Goal: Task Accomplishment & Management: Manage account settings

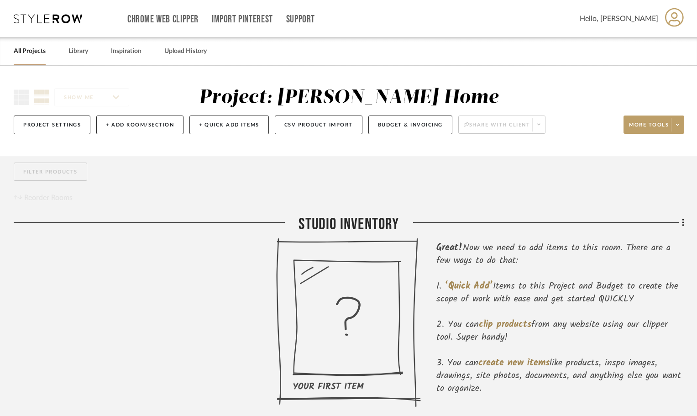
click at [552, 168] on div "Filter Products Reorder Rooms" at bounding box center [349, 182] width 671 height 41
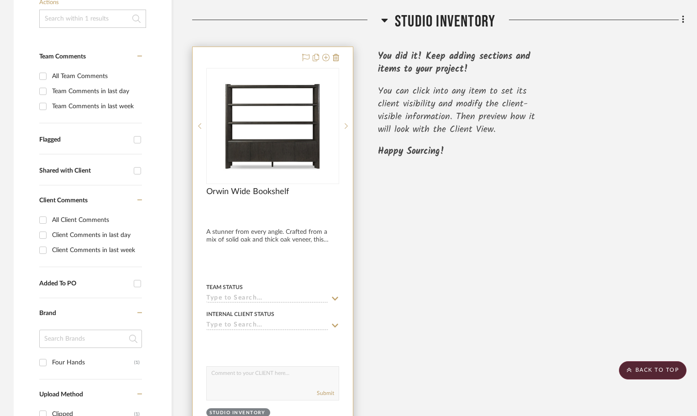
scroll to position [183, 0]
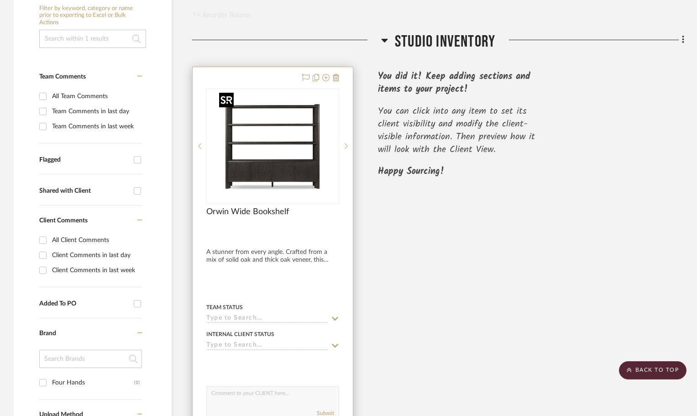
click at [320, 134] on img "0" at bounding box center [280, 146] width 114 height 114
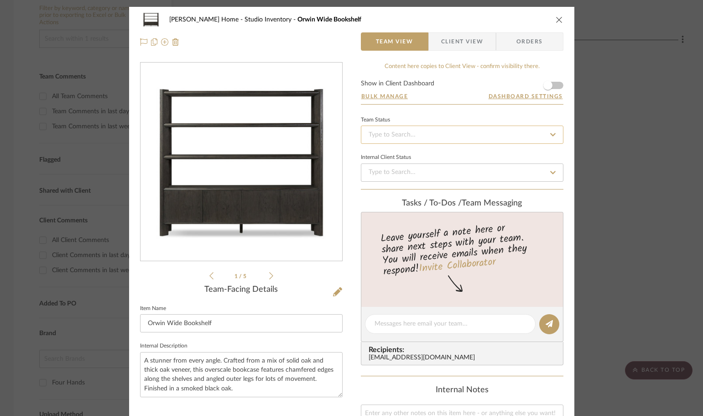
click at [475, 136] on input at bounding box center [462, 135] width 203 height 18
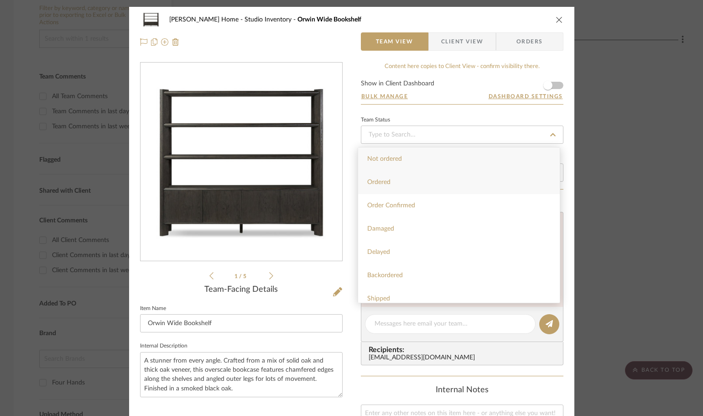
click at [440, 175] on div "Ordered" at bounding box center [459, 182] width 202 height 23
type input "8/28/2025"
type input "Ordered"
type input "8/28/2025"
type input "Ordered"
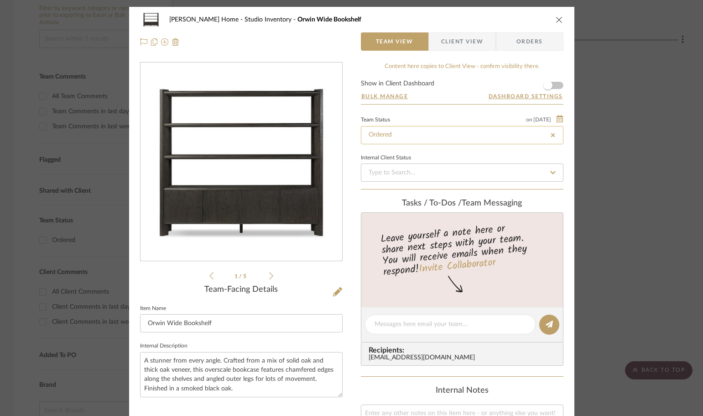
click at [461, 139] on input "Ordered" at bounding box center [462, 135] width 203 height 18
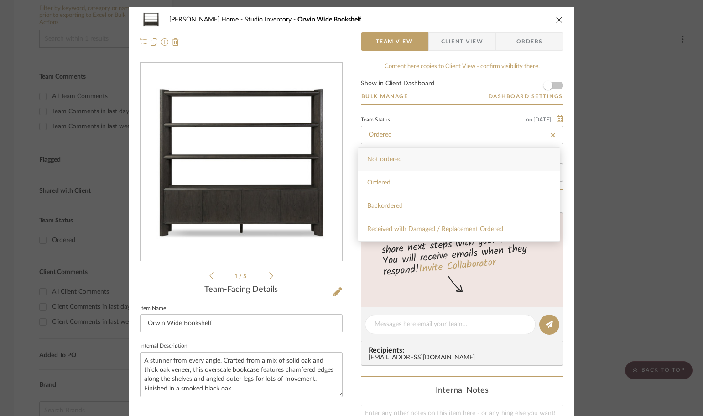
click at [440, 114] on div "Team Status on 8/28/2025 8/28/2025 Ordered" at bounding box center [462, 129] width 203 height 31
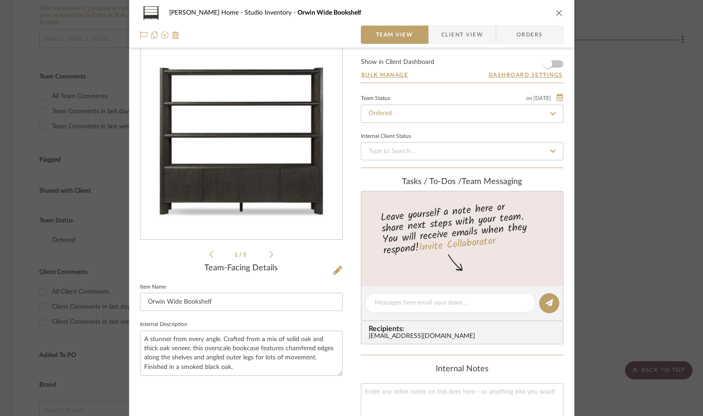
scroll to position [46, 0]
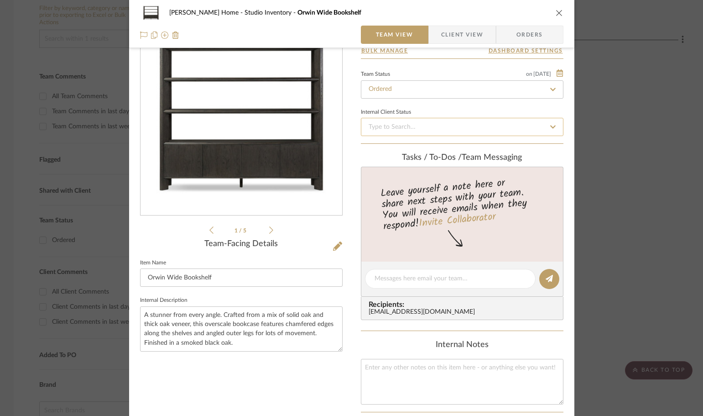
click at [446, 125] on input at bounding box center [462, 127] width 203 height 18
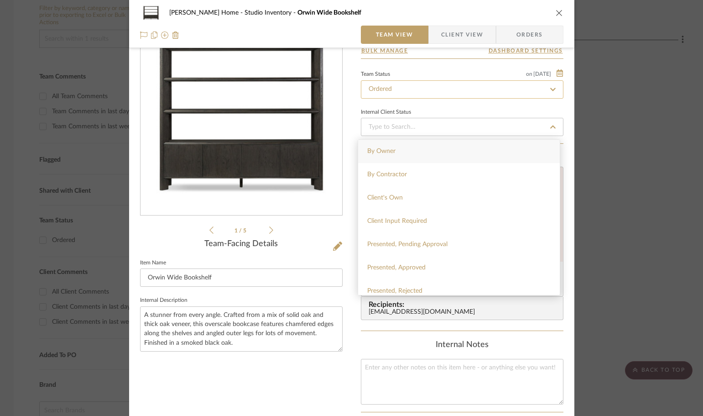
click at [452, 96] on input "Ordered" at bounding box center [462, 89] width 203 height 18
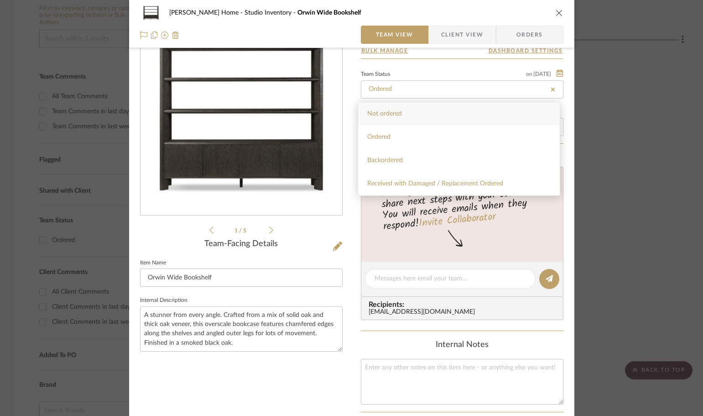
click at [579, 163] on mat-dialog-content "Ann Kottler Home Studio Inventory Orwin Wide Bookshelf Team View Client View Or…" at bounding box center [352, 279] width 497 height 637
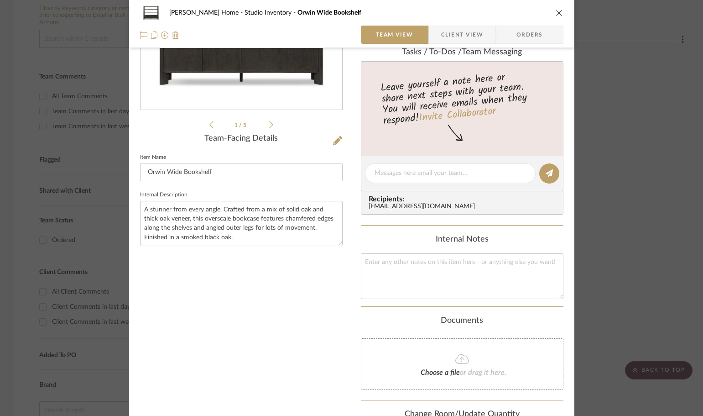
scroll to position [228, 0]
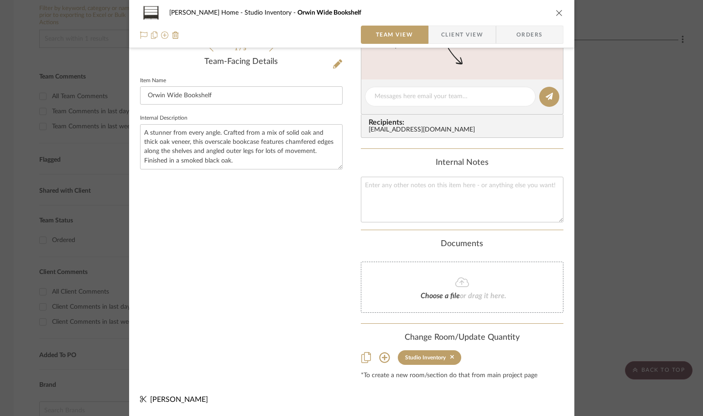
click at [487, 271] on div "Choose a file or drag it here." at bounding box center [462, 287] width 203 height 51
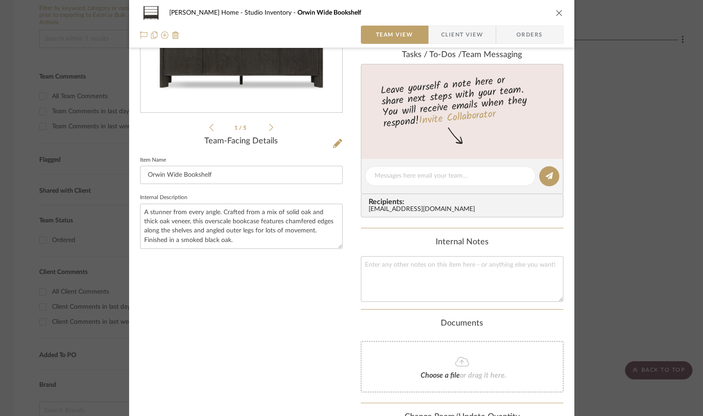
scroll to position [0, 0]
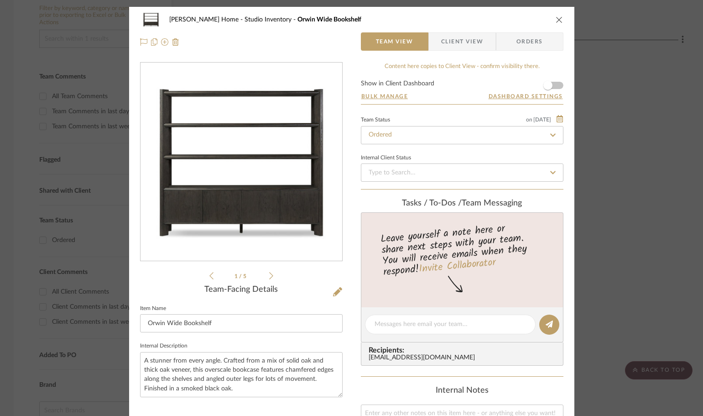
click at [469, 47] on span "Client View" at bounding box center [462, 41] width 42 height 18
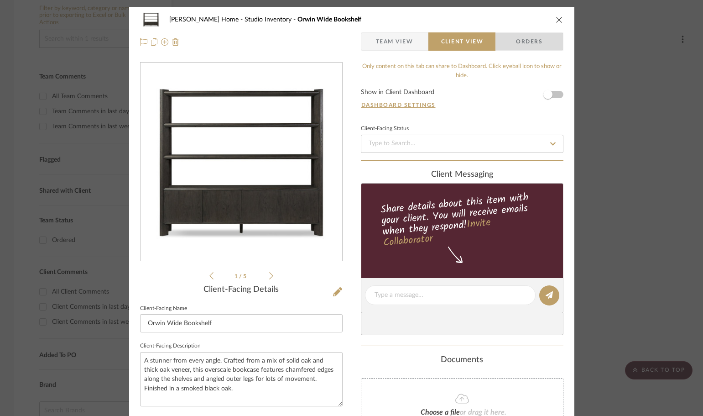
click at [535, 45] on span "Orders" at bounding box center [529, 41] width 47 height 18
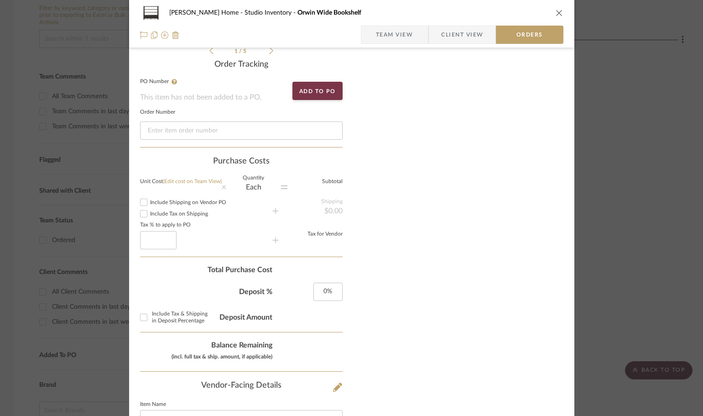
scroll to position [228, 0]
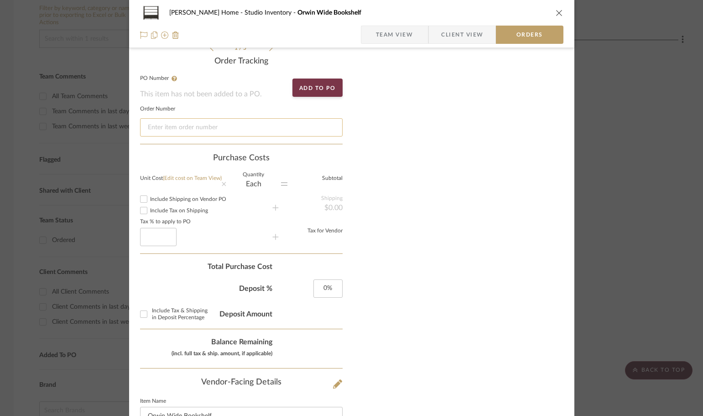
click at [278, 127] on input at bounding box center [241, 127] width 203 height 18
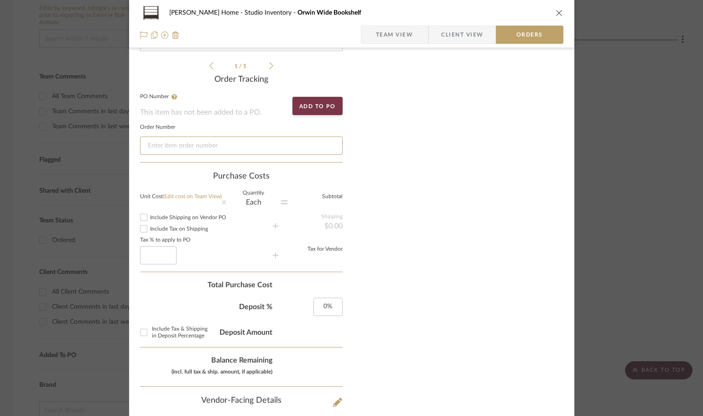
scroll to position [209, 0]
click at [166, 216] on span "Include Shipping on Vendor PO" at bounding box center [188, 217] width 76 height 5
click at [150, 218] on span "Include Shipping on Vendor PO" at bounding box center [188, 217] width 76 height 5
click at [148, 218] on input "Include Shipping on Vendor PO" at bounding box center [143, 218] width 11 height 11
drag, startPoint x: 146, startPoint y: 212, endPoint x: 138, endPoint y: 207, distance: 8.9
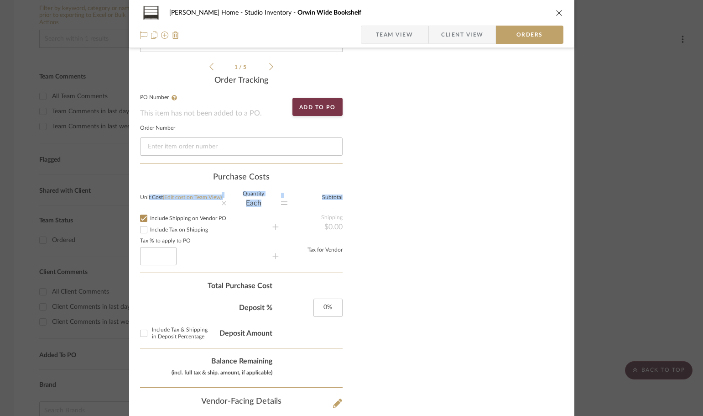
click at [143, 209] on div "Purchase Costs Unit Cost (Edit cost on Team View) Quantity Each Subtotal Includ…" at bounding box center [241, 280] width 203 height 215
click at [144, 215] on input "Include Shipping on Vendor PO" at bounding box center [143, 218] width 11 height 11
checkbox input "false"
click at [269, 263] on div "Tax % to apply to PO Tax for Vendor" at bounding box center [241, 256] width 203 height 34
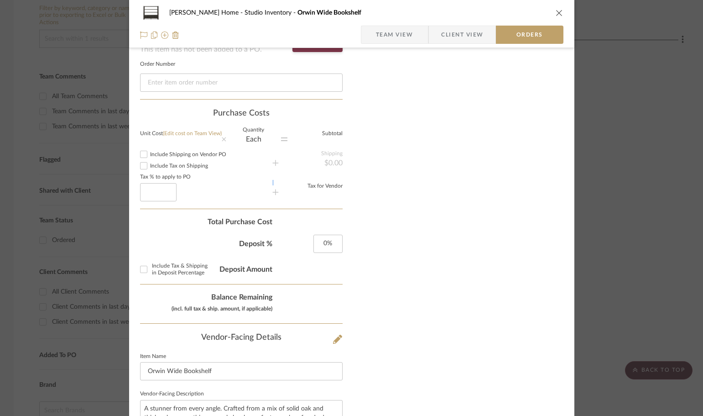
scroll to position [346, 0]
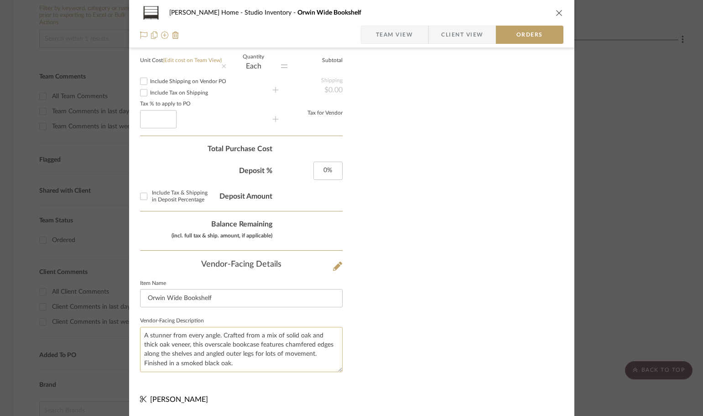
click at [272, 343] on textarea "A stunner from every angle. Crafted from a mix of solid oak and thick oak venee…" at bounding box center [241, 349] width 203 height 45
drag, startPoint x: 269, startPoint y: 366, endPoint x: 176, endPoint y: 374, distance: 93.5
click at [177, 375] on sr-form-field "Vendor-Facing Description A stunner from every angle. Crafted from a mix of sol…" at bounding box center [241, 346] width 203 height 65
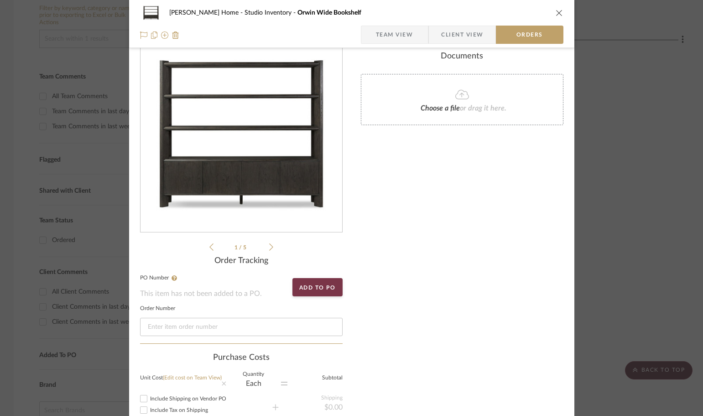
scroll to position [183, 0]
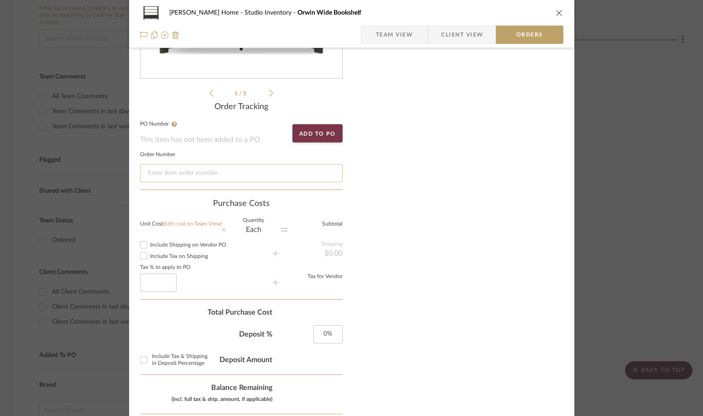
click at [227, 181] on input at bounding box center [241, 173] width 203 height 18
click at [204, 164] on input at bounding box center [241, 173] width 203 height 18
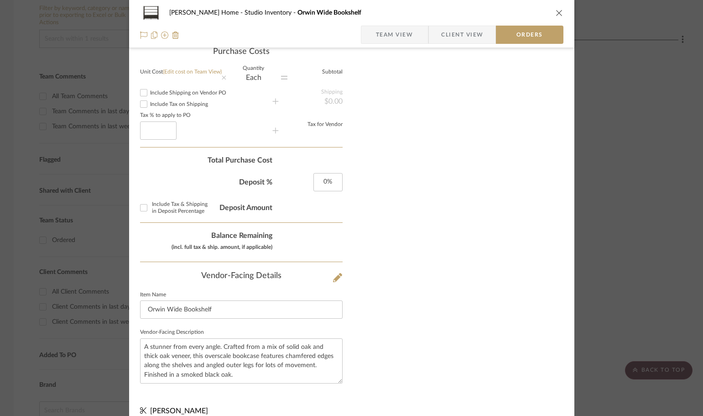
scroll to position [346, 0]
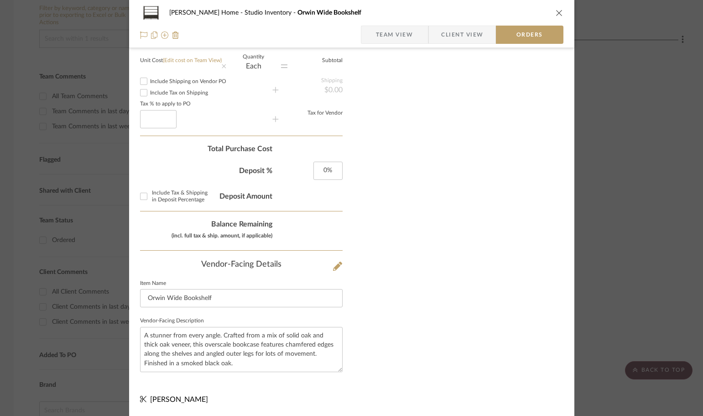
click at [140, 398] on icon at bounding box center [143, 399] width 6 height 6
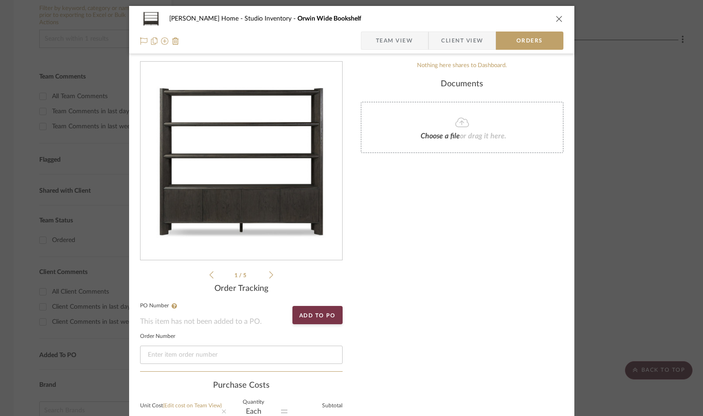
scroll to position [0, 0]
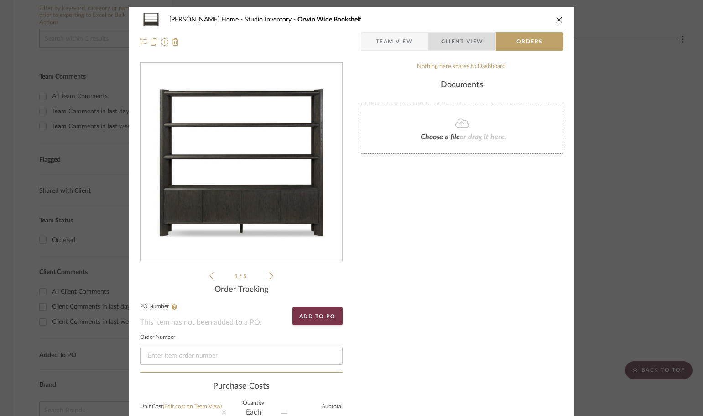
click at [462, 47] on span "Client View" at bounding box center [462, 41] width 42 height 18
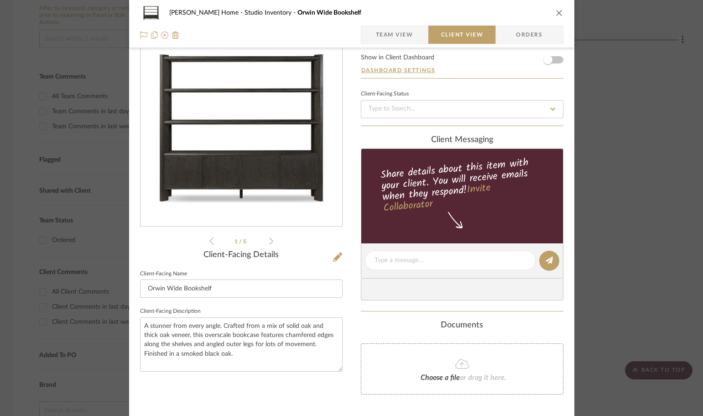
scroll to position [15, 0]
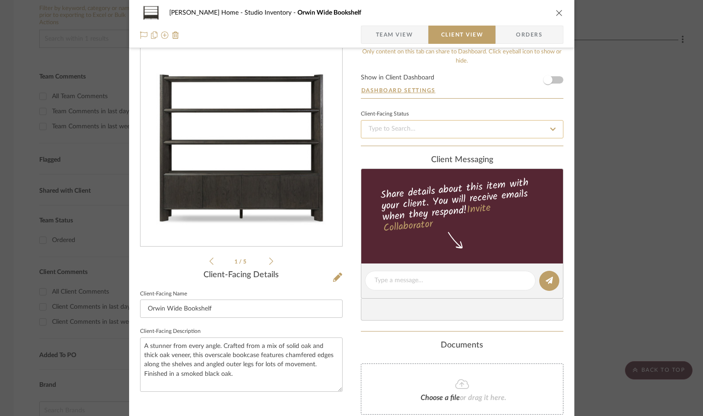
click at [488, 136] on input at bounding box center [462, 129] width 203 height 18
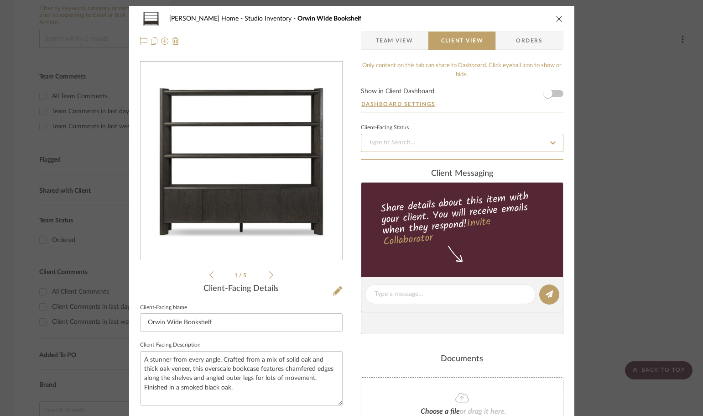
scroll to position [0, 0]
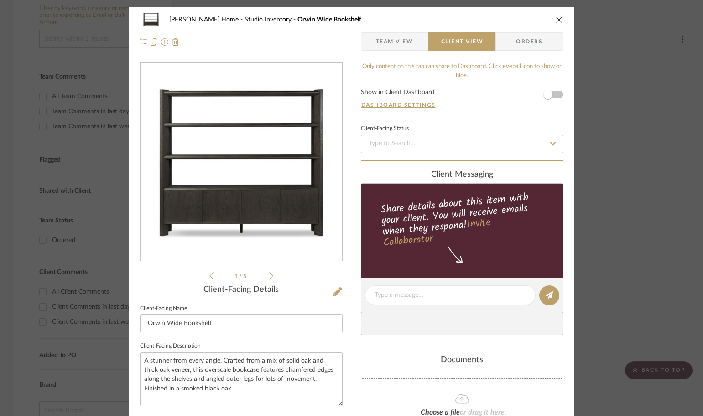
click at [365, 32] on span "button" at bounding box center [369, 41] width 15 height 18
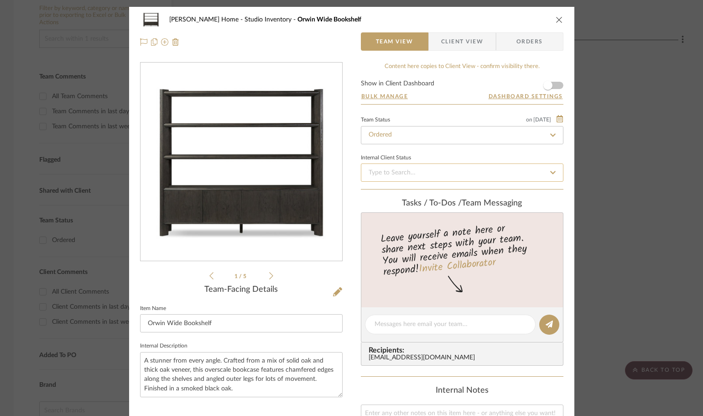
click at [385, 173] on input at bounding box center [462, 172] width 203 height 18
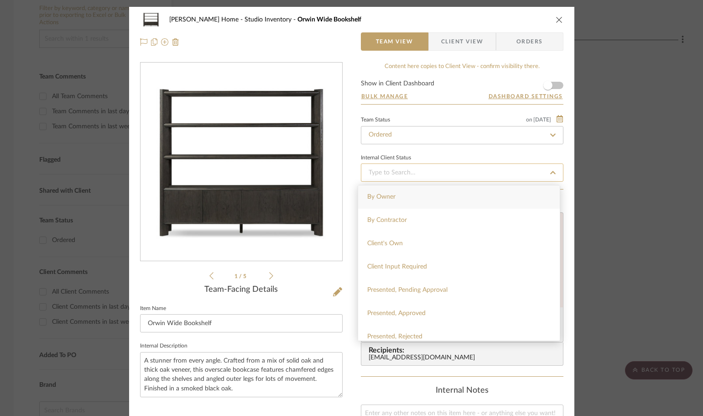
click at [385, 173] on input at bounding box center [462, 172] width 203 height 18
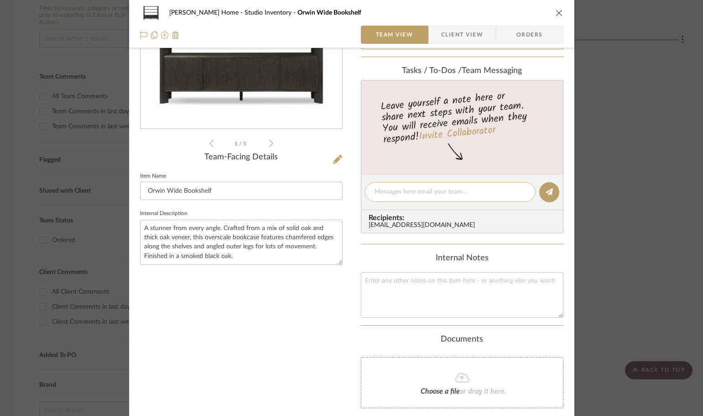
scroll to position [137, 0]
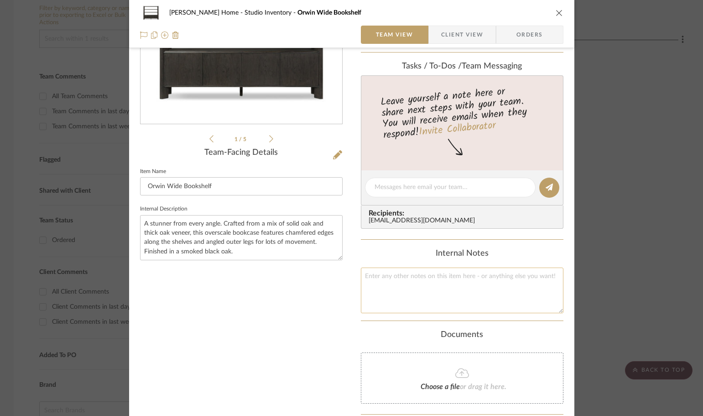
click at [491, 293] on textarea at bounding box center [462, 289] width 203 height 45
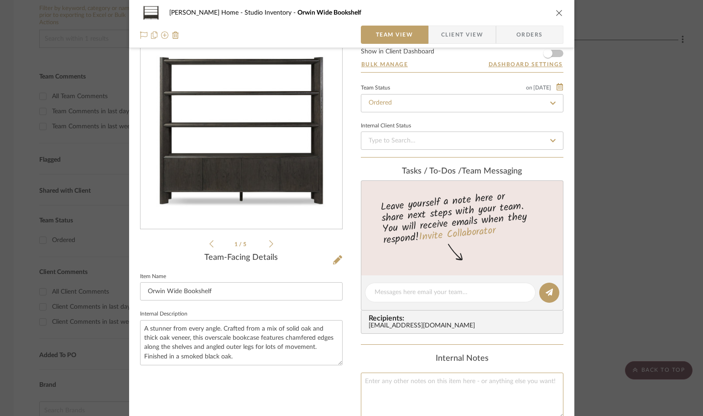
scroll to position [0, 0]
